Goal: Task Accomplishment & Management: Complete application form

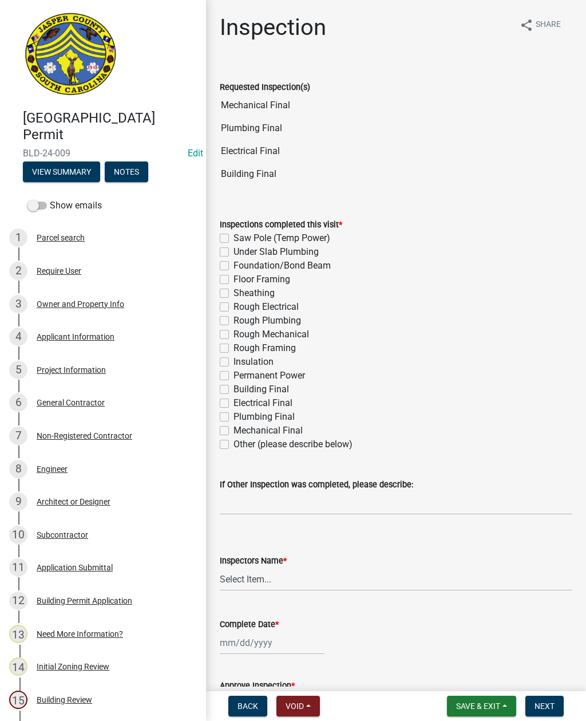
click at [234, 386] on label "Building Final" at bounding box center [262, 390] width 56 height 14
click at [234, 386] on input "Building Final" at bounding box center [237, 386] width 7 height 7
checkbox input "true"
checkbox input "false"
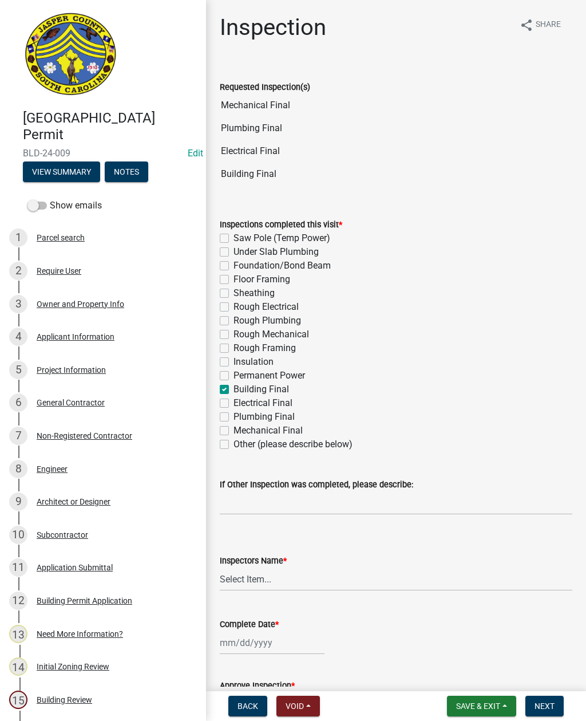
checkbox input "false"
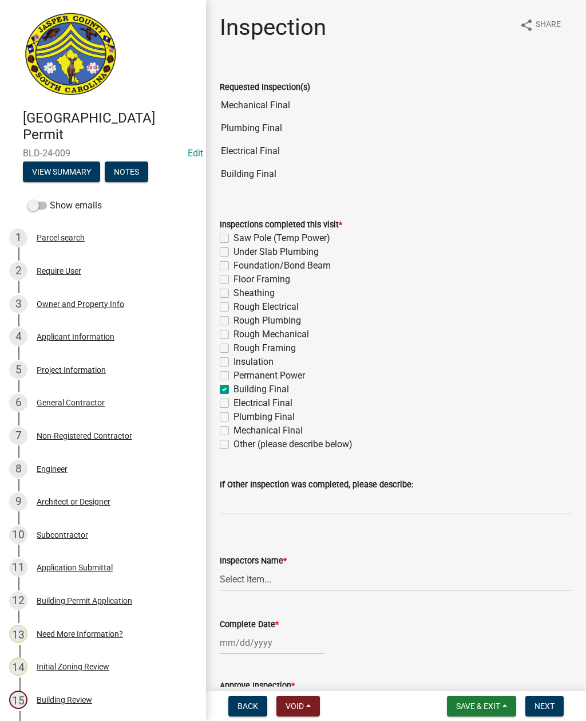
checkbox input "false"
checkbox input "true"
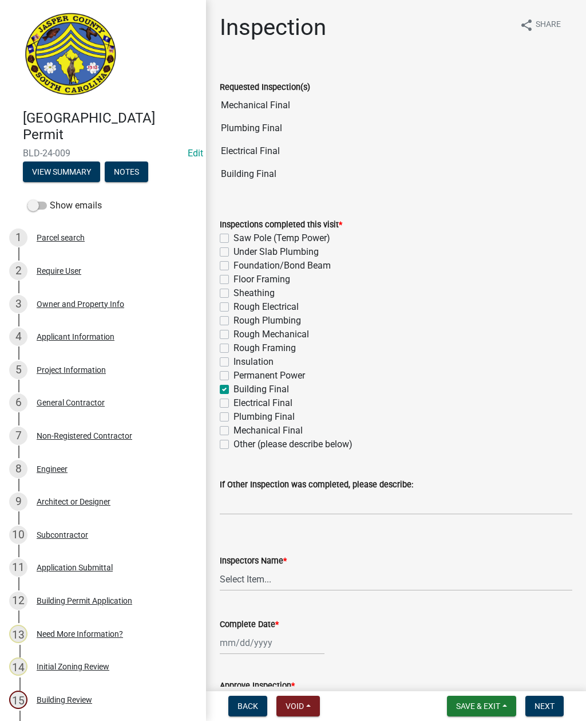
checkbox input "false"
click at [234, 400] on label "Electrical Final" at bounding box center [263, 403] width 59 height 14
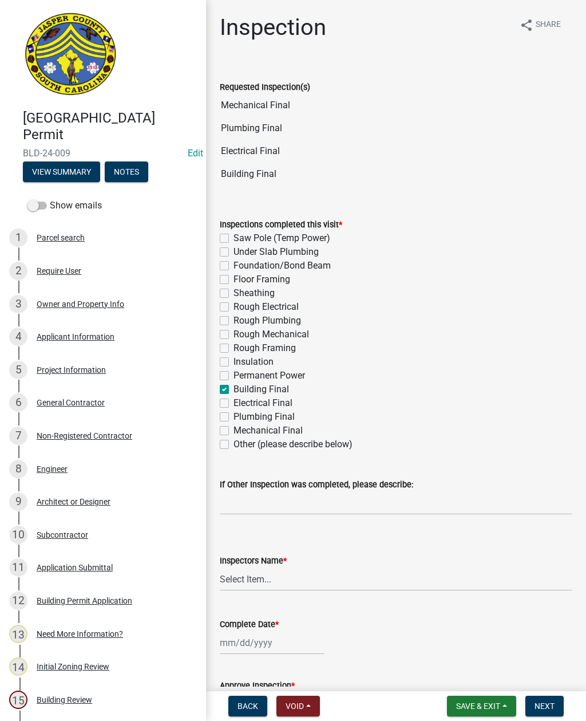
click at [234, 400] on input "Electrical Final" at bounding box center [237, 399] width 7 height 7
checkbox input "true"
checkbox input "false"
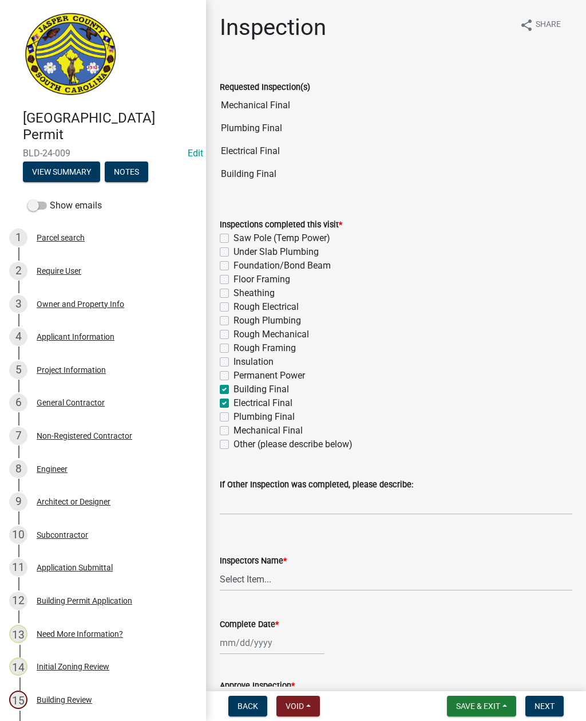
checkbox input "false"
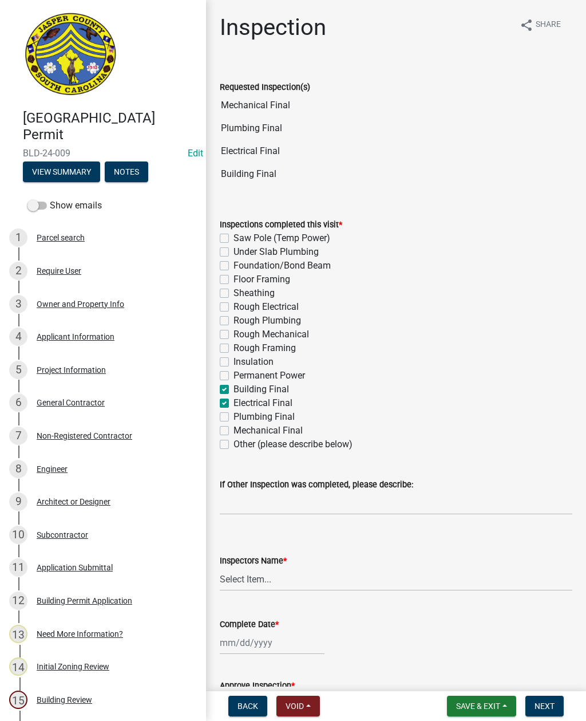
checkbox input "false"
checkbox input "true"
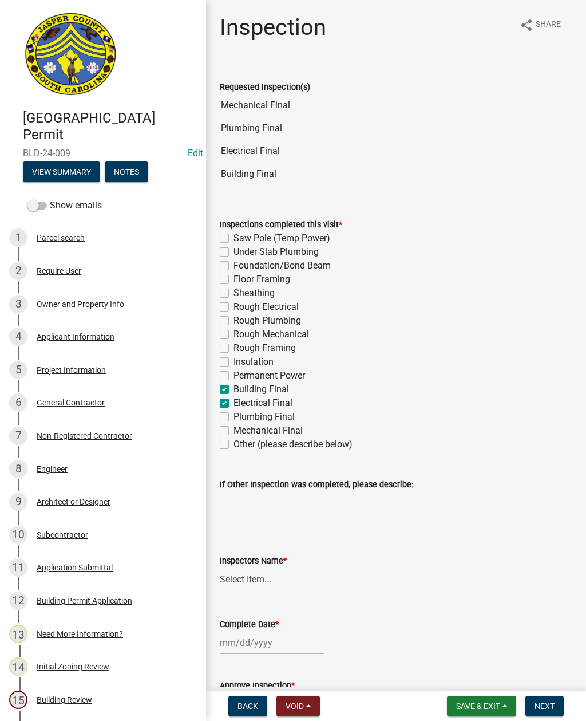
checkbox input "false"
click at [234, 416] on label "Plumbing Final" at bounding box center [264, 417] width 61 height 14
click at [234, 416] on input "Plumbing Final" at bounding box center [237, 413] width 7 height 7
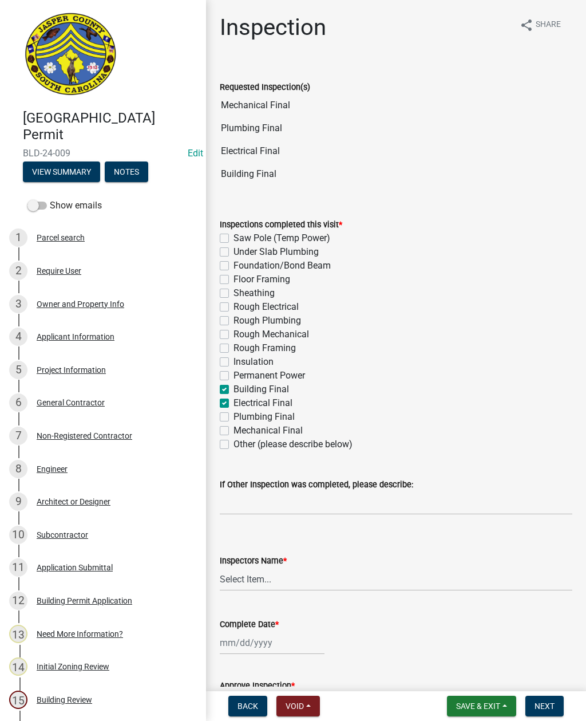
checkbox input "true"
checkbox input "false"
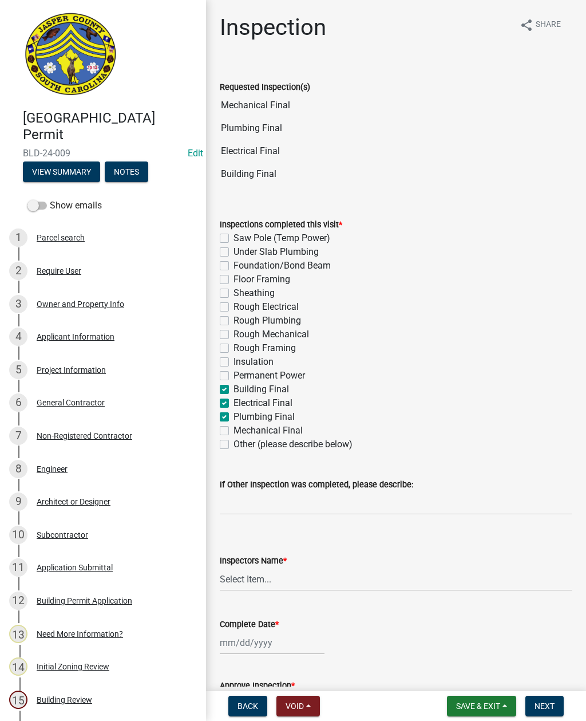
checkbox input "false"
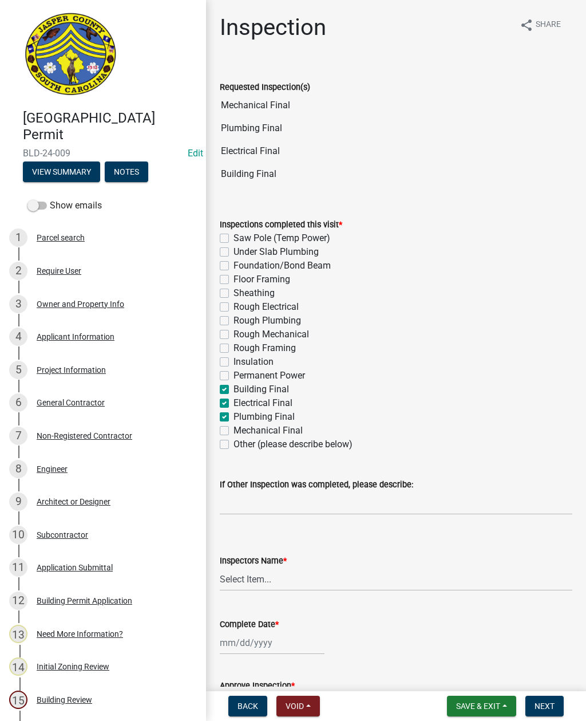
checkbox input "false"
checkbox input "true"
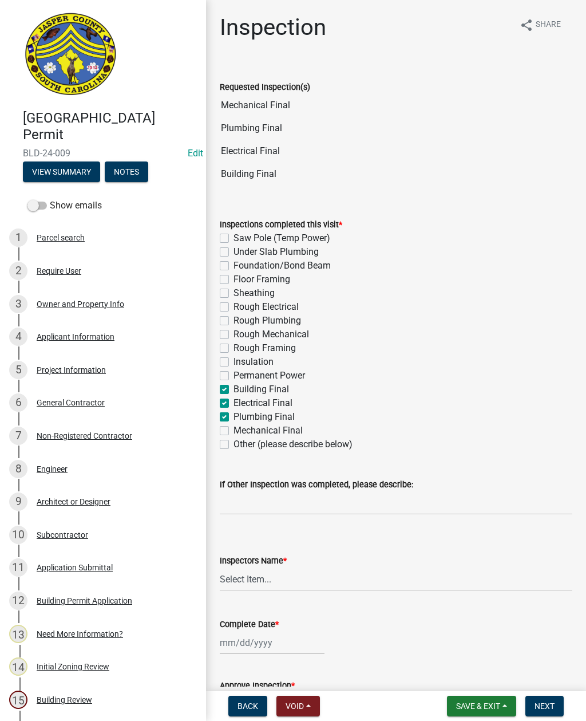
checkbox input "false"
click at [234, 431] on label "Mechanical Final" at bounding box center [268, 431] width 69 height 14
click at [234, 431] on input "Mechanical Final" at bounding box center [237, 427] width 7 height 7
checkbox input "true"
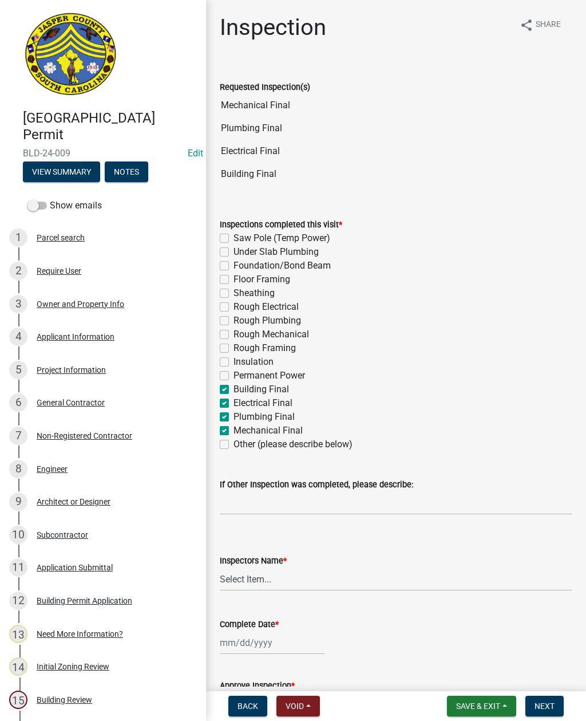
checkbox input "false"
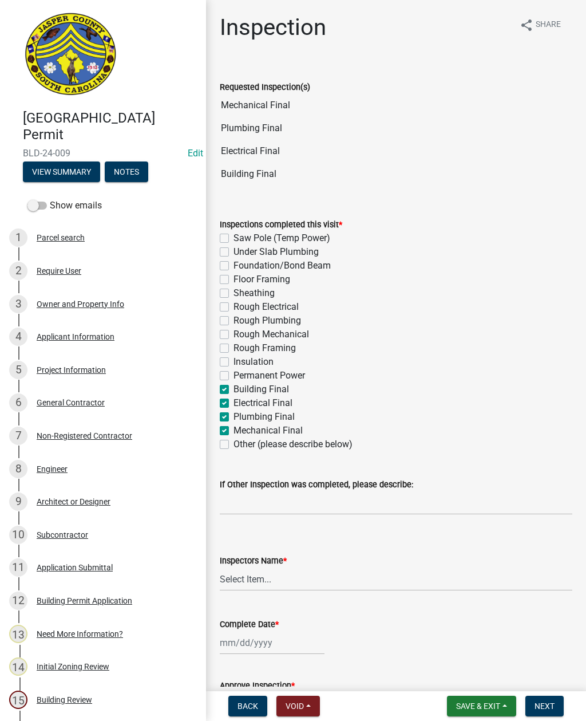
checkbox input "false"
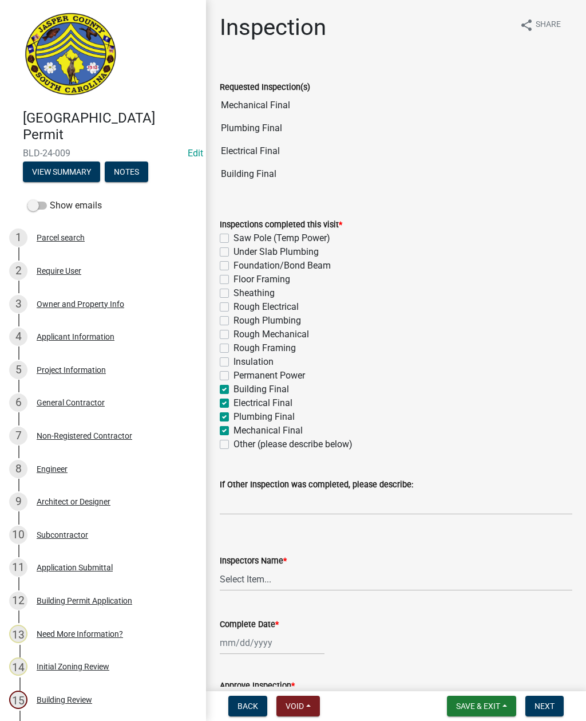
checkbox input "false"
checkbox input "true"
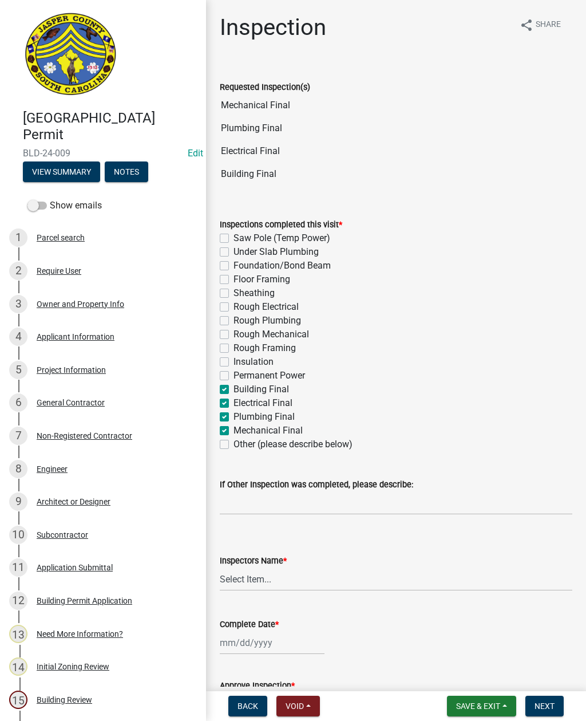
checkbox input "false"
click at [287, 580] on select "Select Item... [EMAIL_ADDRESS][DOMAIN_NAME] ([PERSON_NAME] ) rcampbell ([PERSON…" at bounding box center [396, 579] width 353 height 23
select select "2d9ba1e5-2fdd-4b15-98d0-073dcbeb5880"
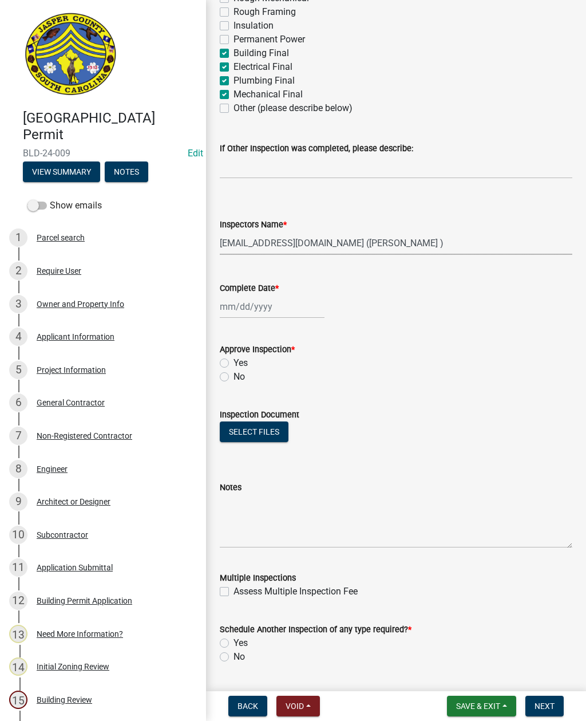
scroll to position [348, 0]
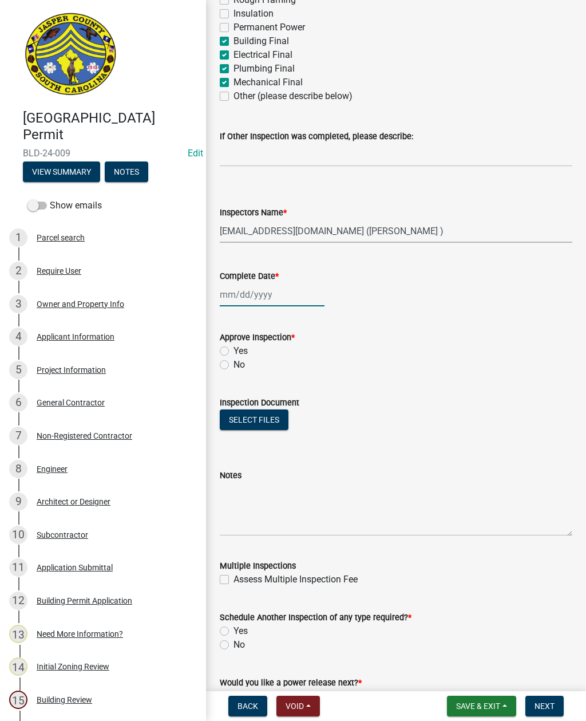
click at [247, 303] on div at bounding box center [272, 294] width 105 height 23
select select "10"
select select "2025"
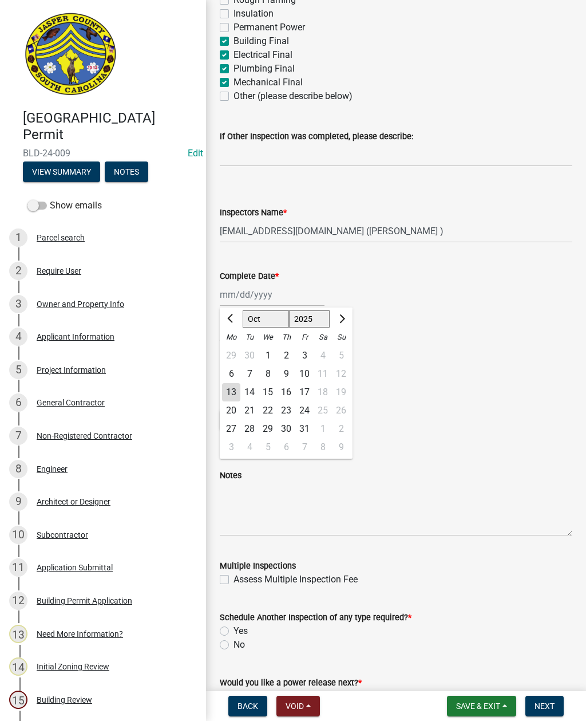
click at [234, 389] on div "13" at bounding box center [231, 392] width 18 height 18
type input "[DATE]"
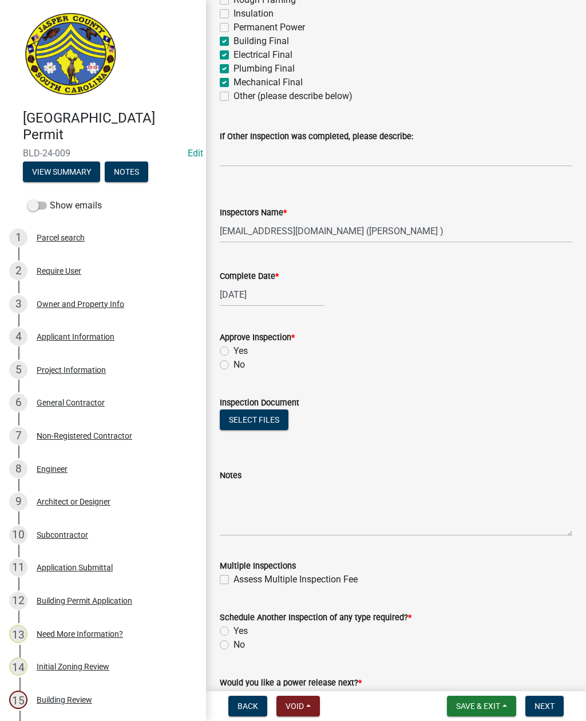
click at [234, 365] on label "No" at bounding box center [239, 365] width 11 height 14
click at [234, 365] on input "No" at bounding box center [237, 361] width 7 height 7
radio input "true"
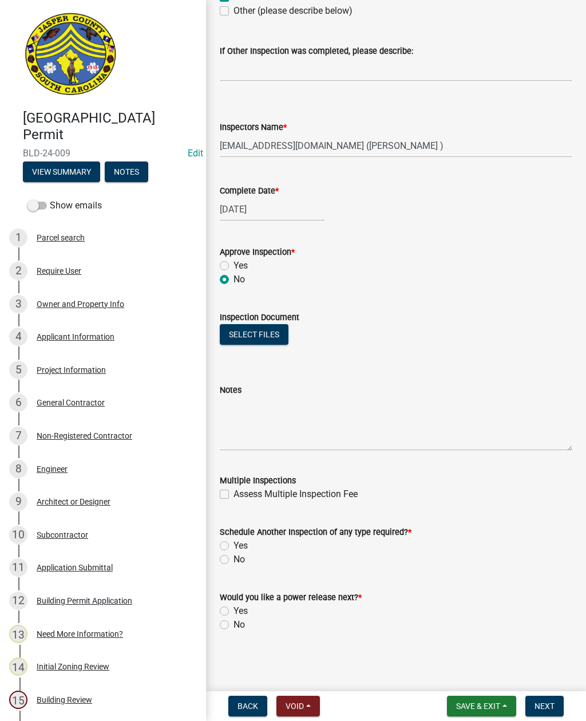
scroll to position [434, 0]
click at [286, 407] on textarea "Notes" at bounding box center [396, 424] width 353 height 54
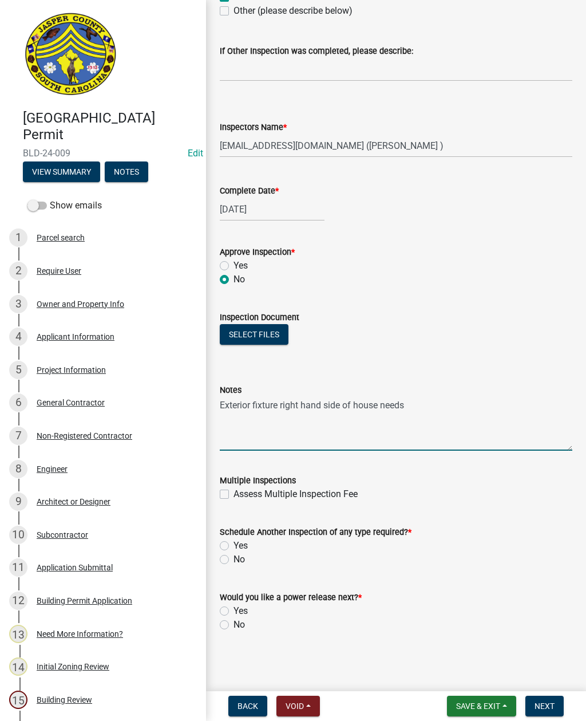
click at [277, 403] on textarea "Exterior fixture right hand side of house needs" at bounding box center [396, 424] width 353 height 54
click at [415, 397] on textarea "Exterior box right hand side of house needs" at bounding box center [396, 424] width 353 height 54
click at [409, 410] on textarea "Exterior box right hand side of house needs" at bounding box center [396, 424] width 353 height 54
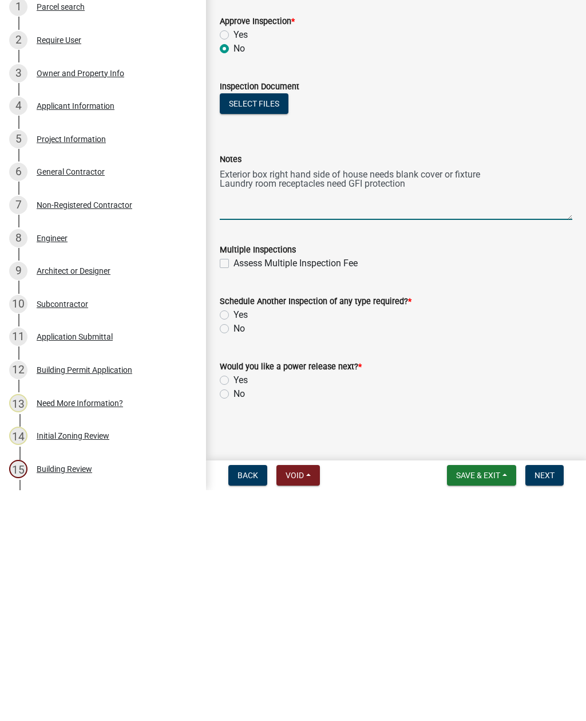
type textarea "Exterior box right hand side of house needs blank cover or fixture Laundry room…"
click at [234, 539] on label "Yes" at bounding box center [241, 546] width 14 height 14
click at [234, 539] on input "Yes" at bounding box center [237, 542] width 7 height 7
radio input "true"
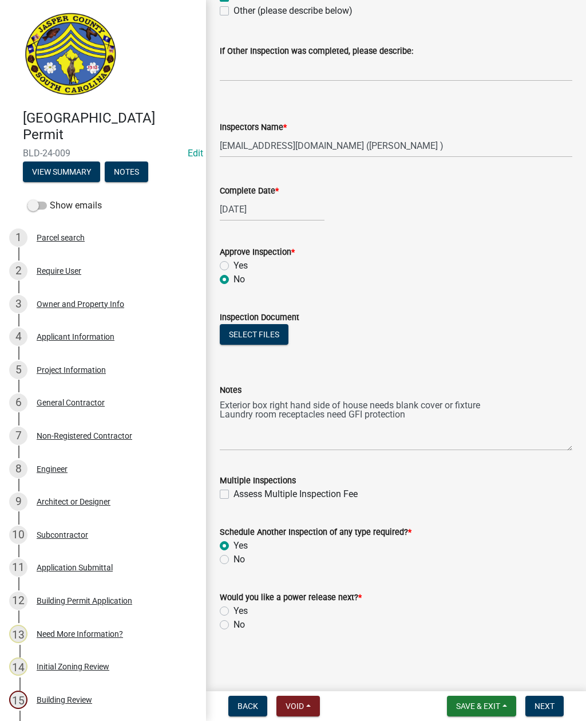
click at [234, 624] on label "No" at bounding box center [239, 625] width 11 height 14
click at [234, 624] on input "No" at bounding box center [237, 621] width 7 height 7
radio input "true"
click at [544, 699] on button "Next" at bounding box center [545, 706] width 38 height 21
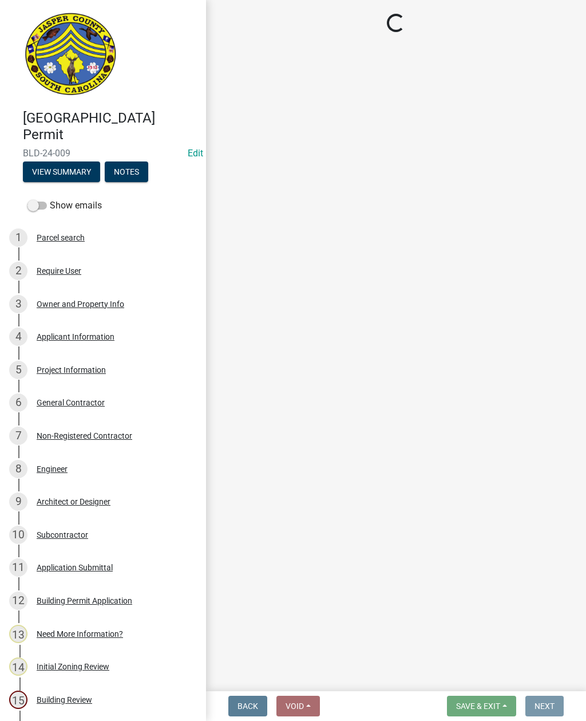
scroll to position [0, 0]
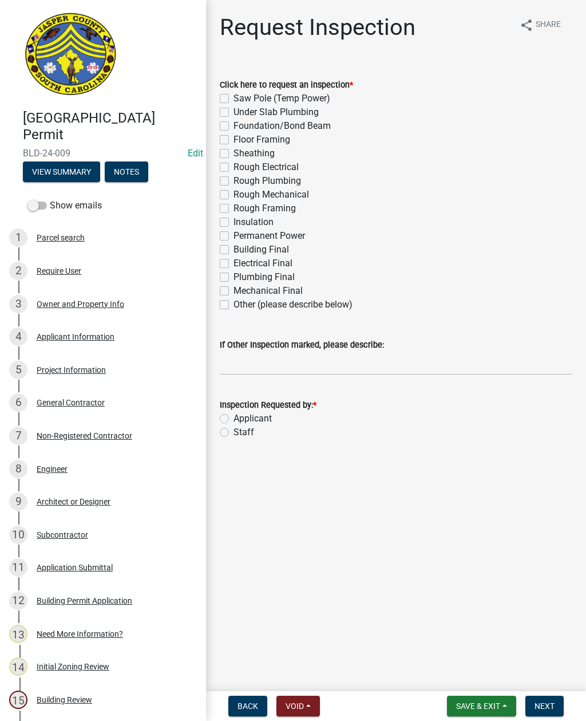
click at [479, 696] on button "Save & Exit" at bounding box center [481, 706] width 69 height 21
click at [458, 674] on button "Save & Exit" at bounding box center [471, 676] width 92 height 27
